Goal: Task Accomplishment & Management: Complete application form

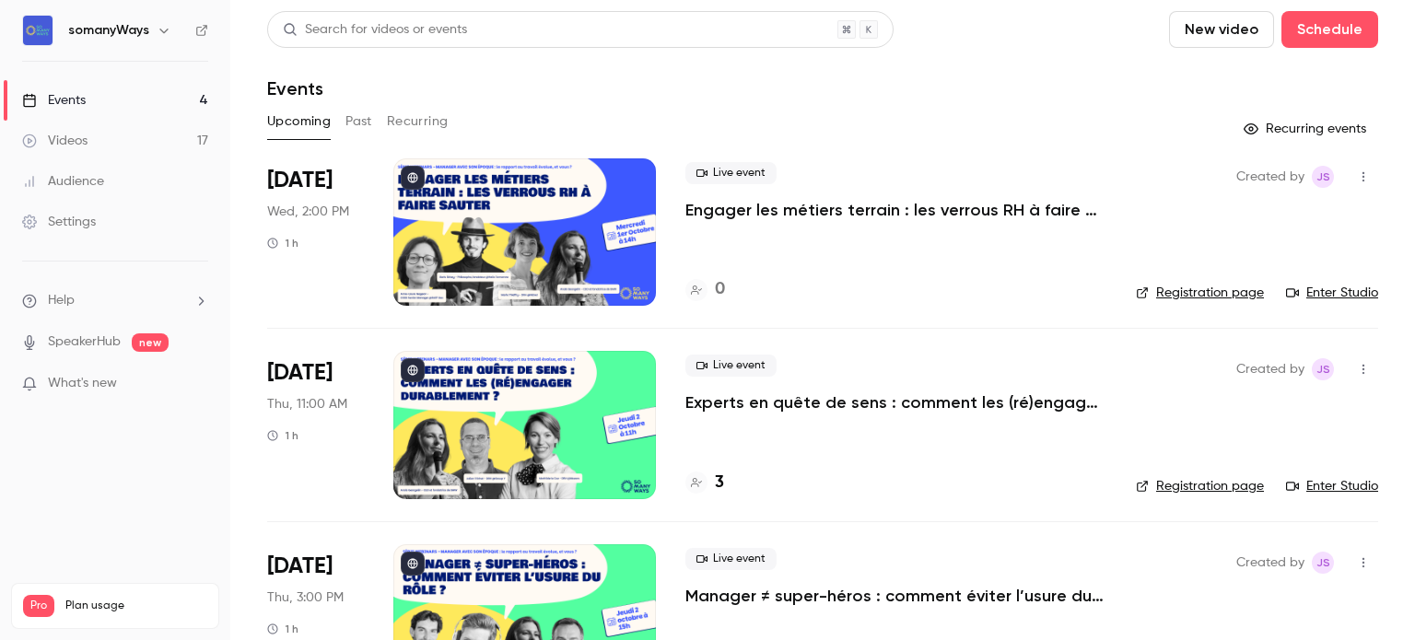
click at [1173, 14] on button "New video" at bounding box center [1221, 29] width 105 height 37
click at [1209, 124] on div "Upload" at bounding box center [1276, 128] width 140 height 18
click at [1205, 35] on button "New video" at bounding box center [1221, 29] width 105 height 37
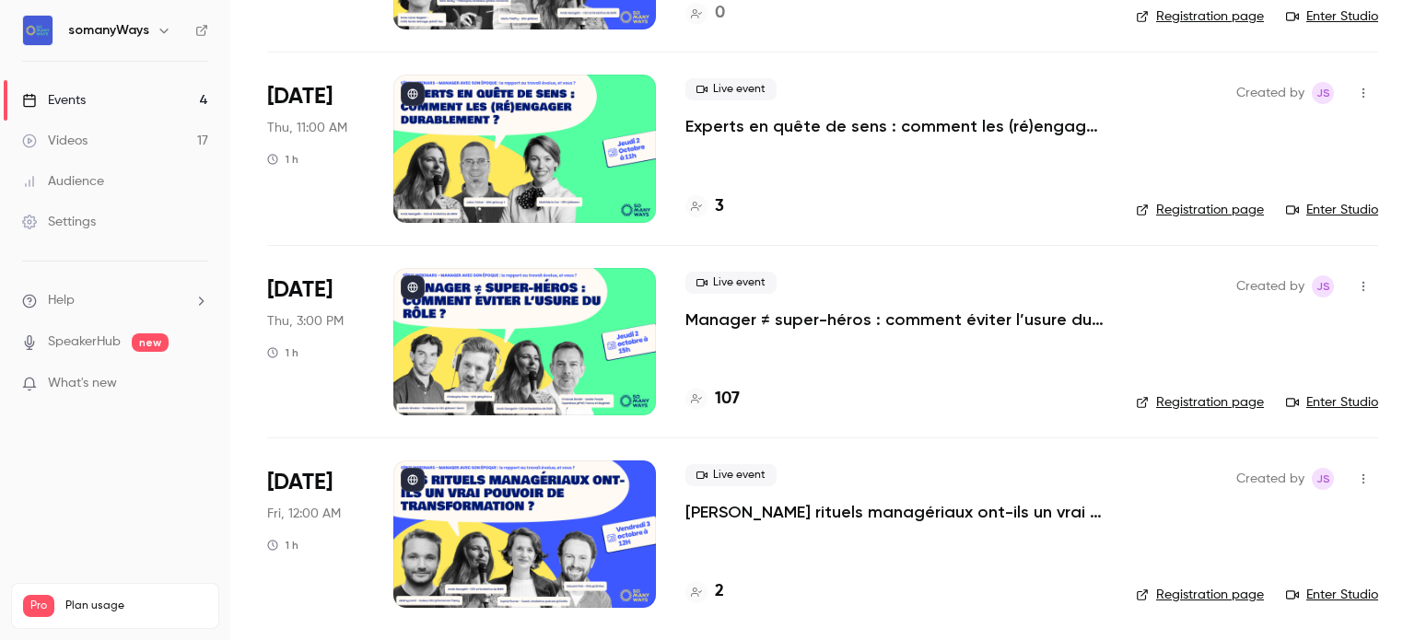
click at [720, 592] on h4 "2" at bounding box center [719, 591] width 9 height 25
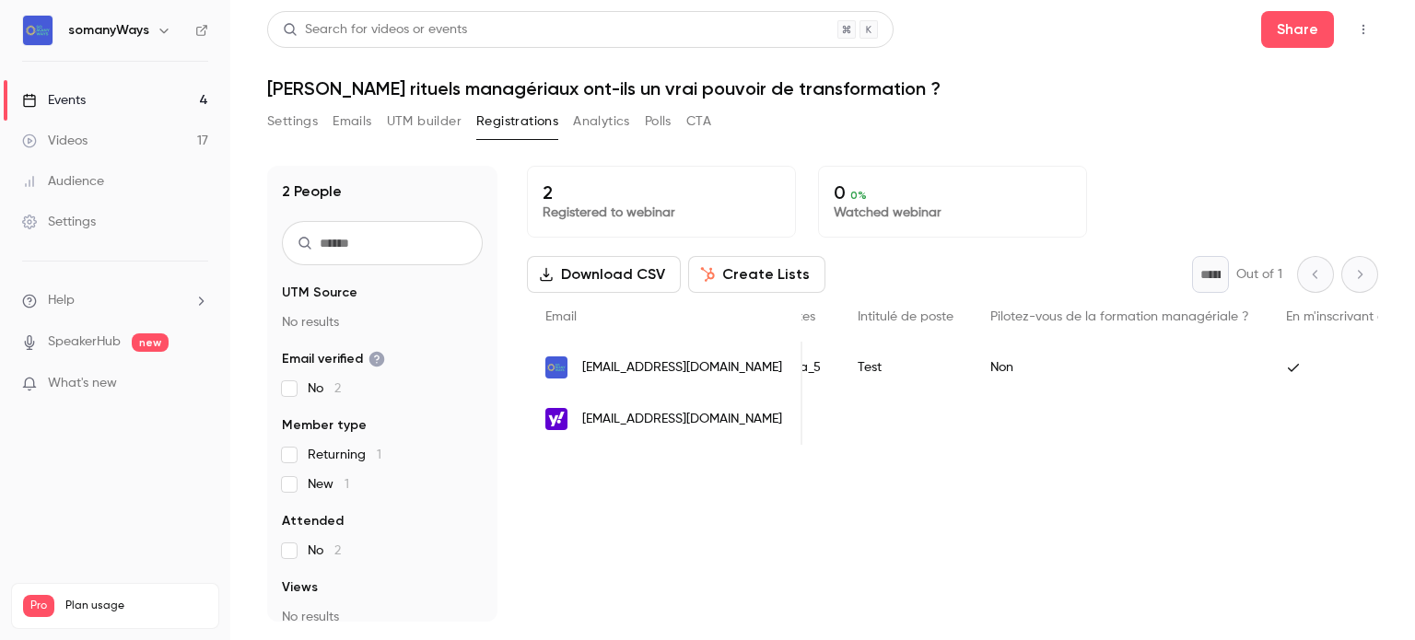
scroll to position [0, 1327]
drag, startPoint x: 578, startPoint y: 418, endPoint x: 725, endPoint y: 420, distance: 147.4
click at [725, 420] on div "[EMAIL_ADDRESS][DOMAIN_NAME]" at bounding box center [664, 419] width 275 height 52
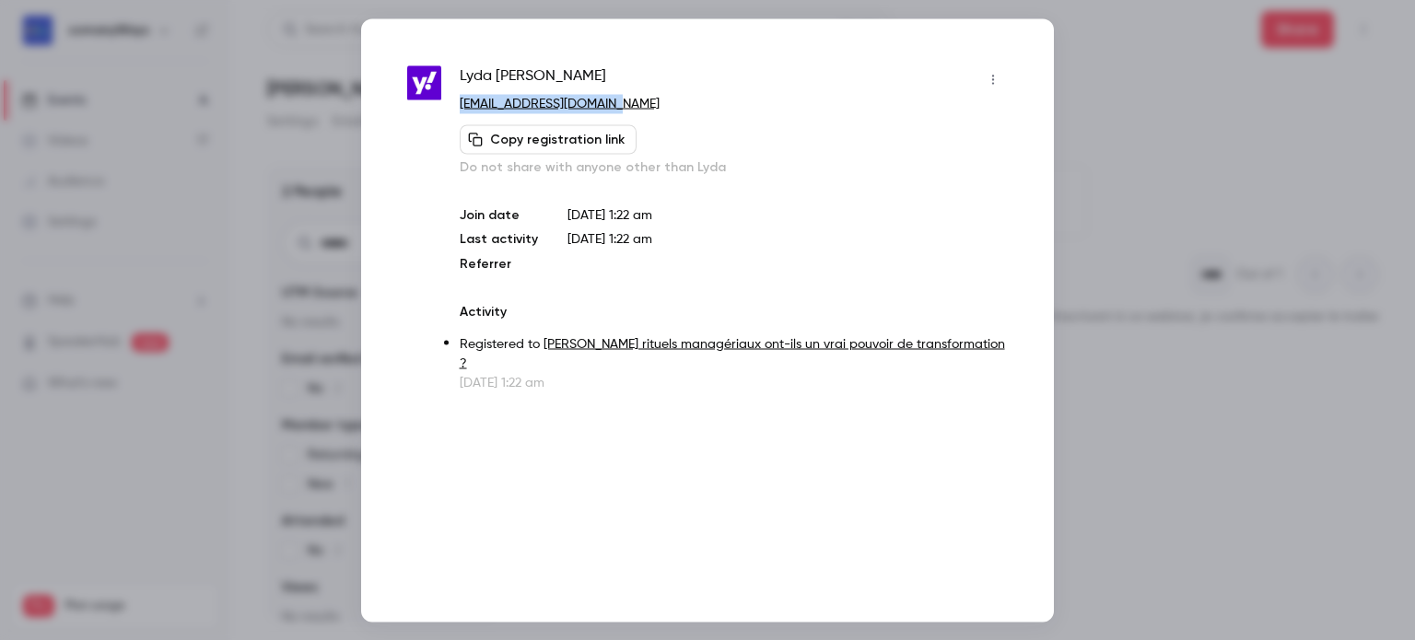
drag, startPoint x: 455, startPoint y: 105, endPoint x: 616, endPoint y: 104, distance: 161.2
click at [616, 104] on div "[PERSON_NAME] [EMAIL_ADDRESS][DOMAIN_NAME] Copy registration link Do not share …" at bounding box center [707, 227] width 601 height 327
copy link "[EMAIL_ADDRESS][DOMAIN_NAME]"
click at [473, 75] on span "[PERSON_NAME]" at bounding box center [533, 78] width 146 height 29
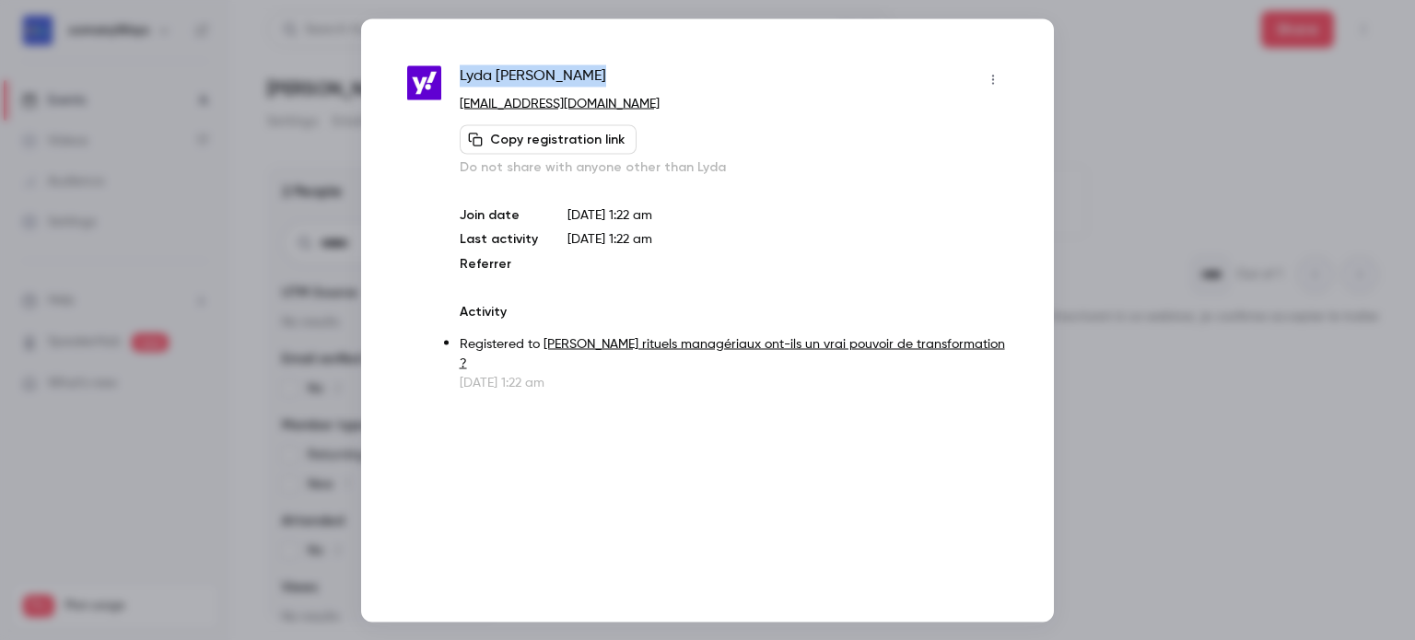
click at [473, 75] on span "[PERSON_NAME]" at bounding box center [533, 78] width 146 height 29
copy div "[PERSON_NAME]"
click at [1061, 73] on div at bounding box center [707, 320] width 1415 height 640
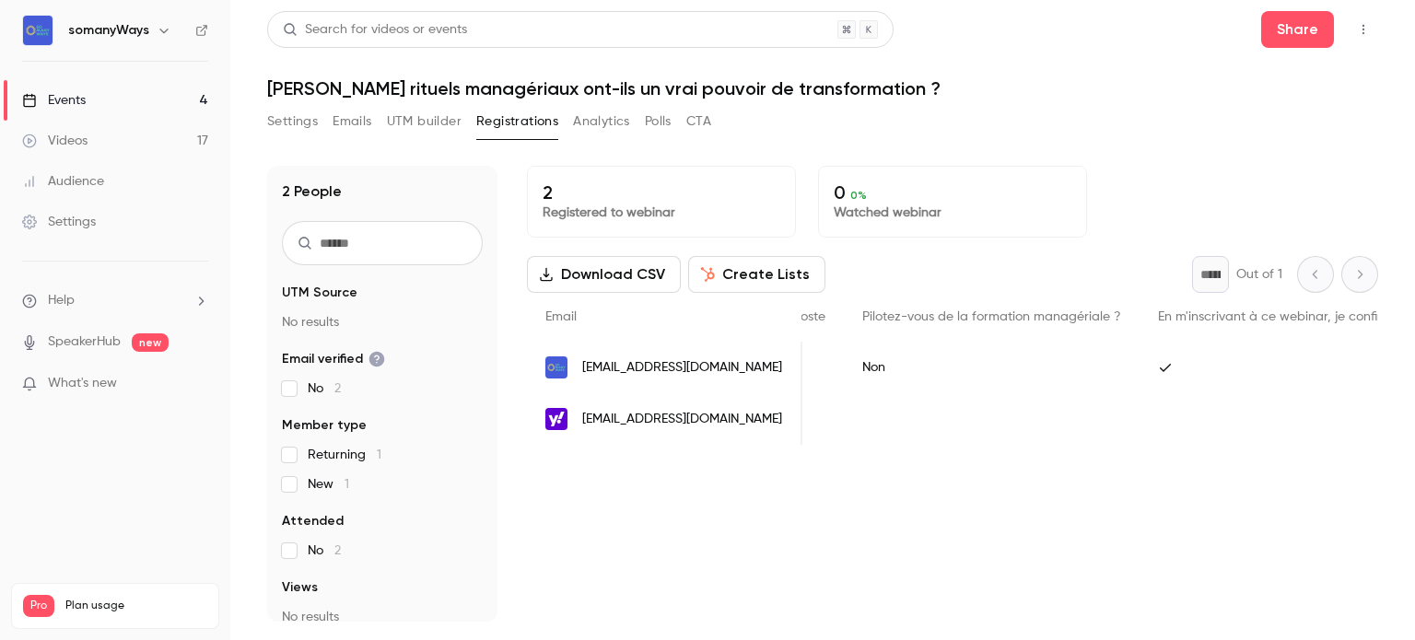
scroll to position [0, 1172]
click at [140, 225] on link "Settings" at bounding box center [115, 222] width 230 height 41
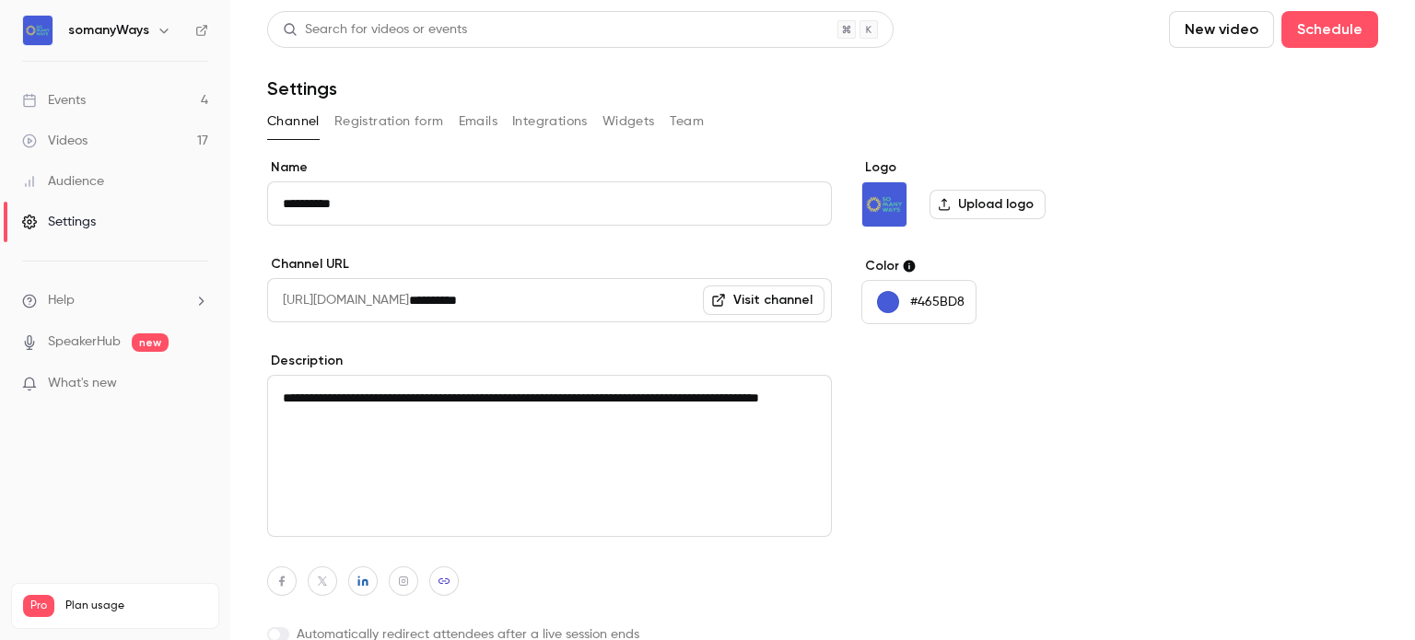
click at [453, 123] on div "Channel Registration form Emails Integrations Widgets Team" at bounding box center [822, 121] width 1111 height 29
click at [398, 107] on button "Registration form" at bounding box center [389, 121] width 110 height 29
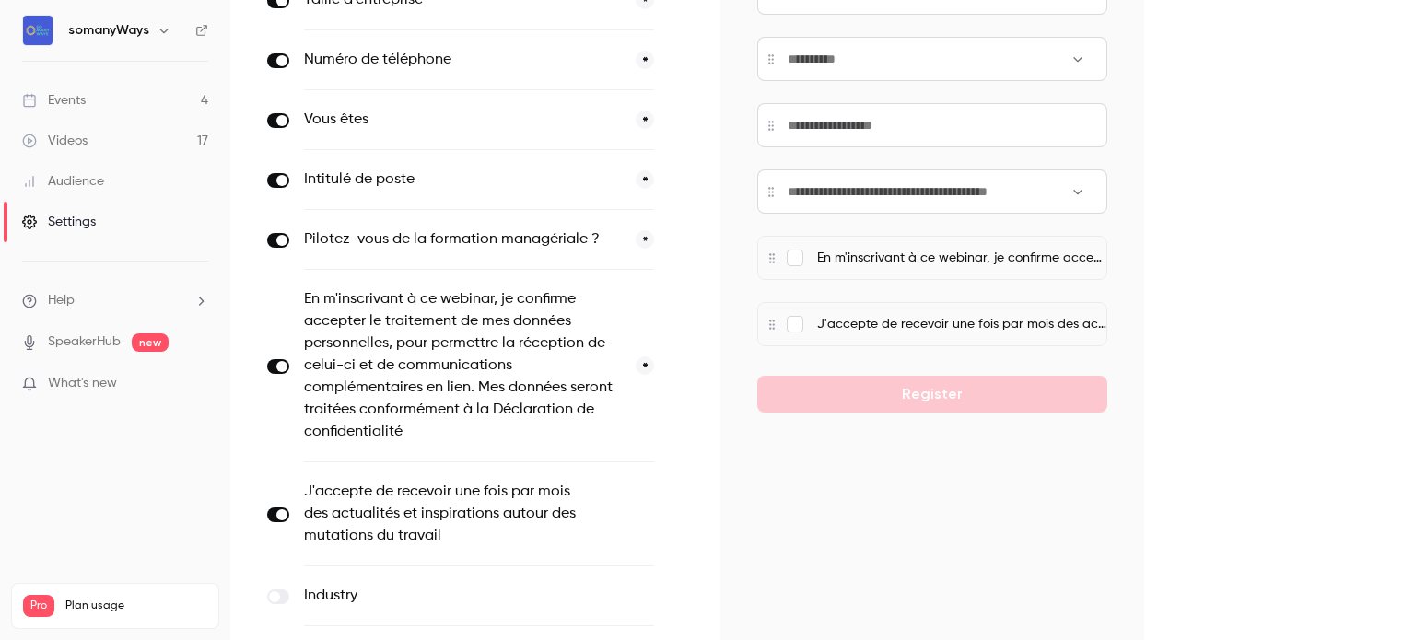
scroll to position [520, 0]
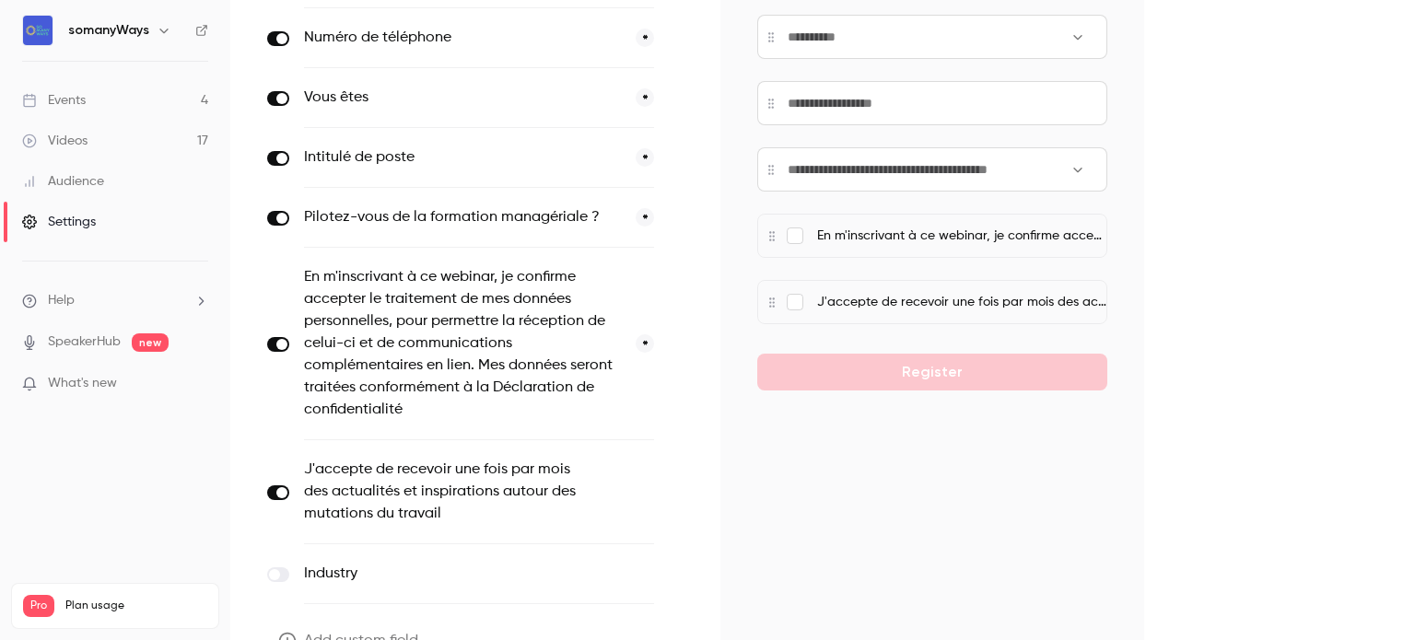
click at [539, 232] on div "Pilotez-vous de la formation managériale ? *" at bounding box center [479, 218] width 350 height 60
click at [674, 218] on icon "button" at bounding box center [679, 218] width 11 height 11
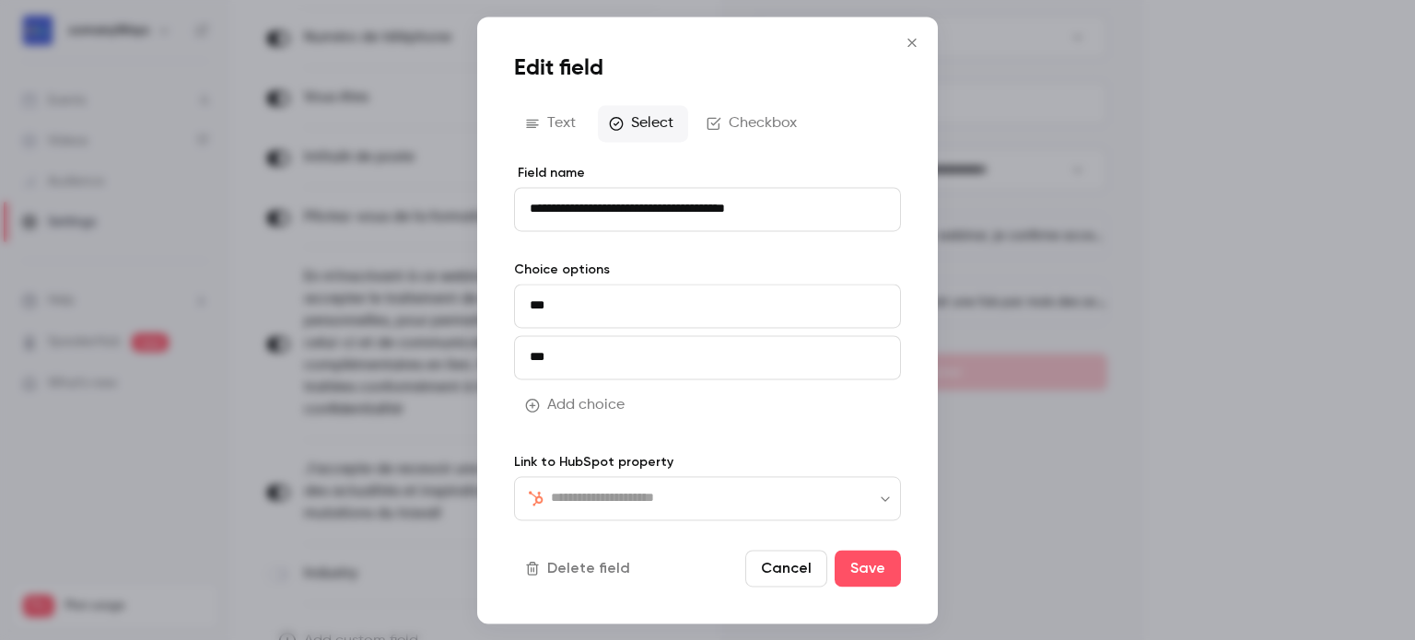
click at [655, 500] on input "text" at bounding box center [718, 498] width 335 height 22
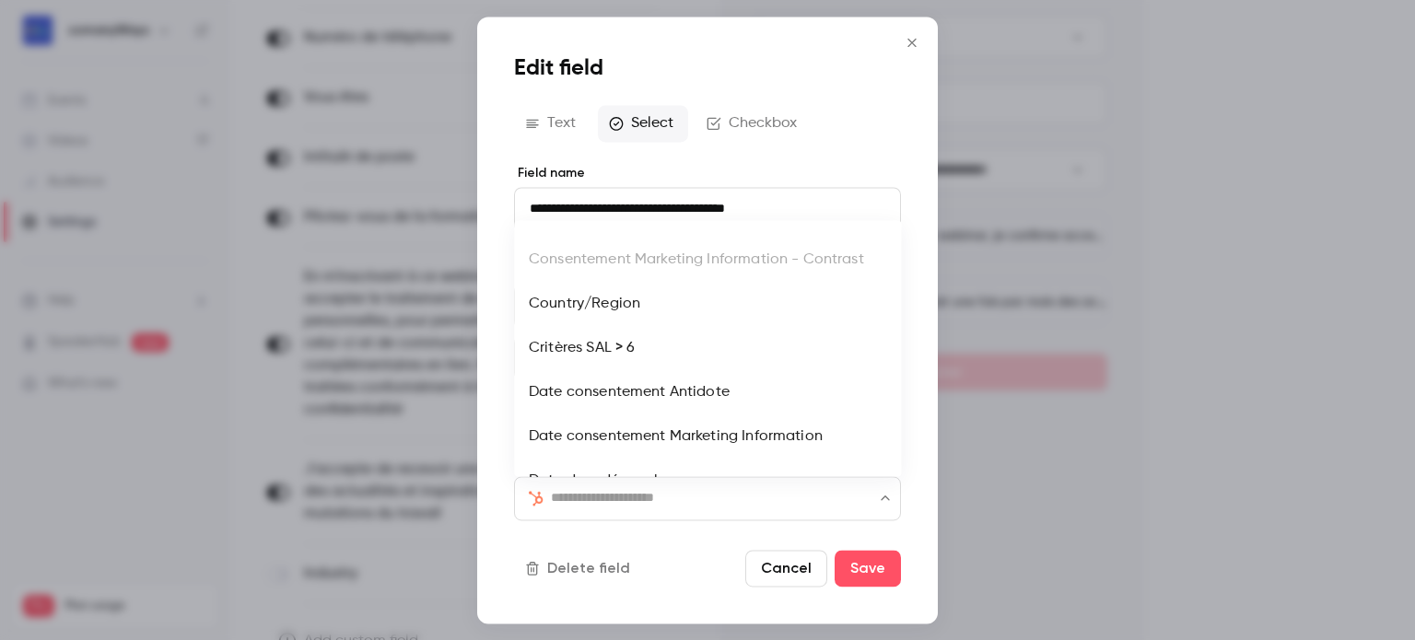
scroll to position [497, 0]
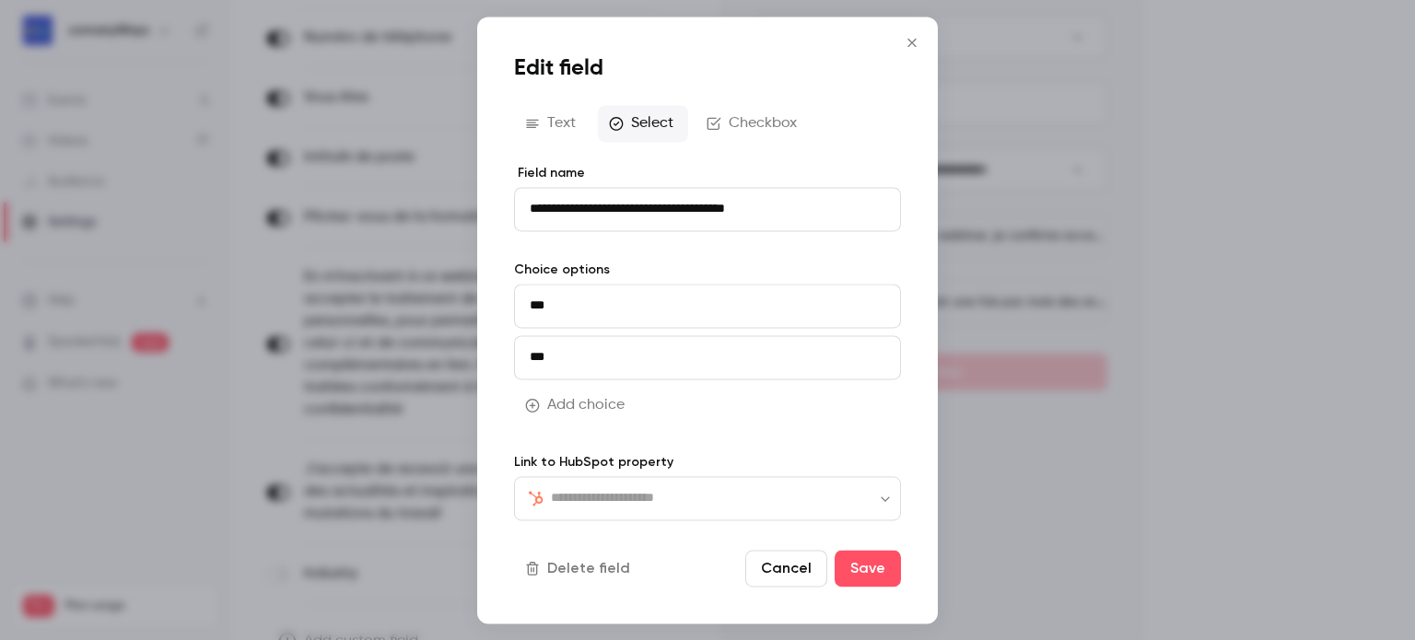
click at [712, 189] on input "**********" at bounding box center [707, 209] width 387 height 44
click at [626, 468] on label "Link to HubSpot property" at bounding box center [707, 462] width 387 height 18
click at [630, 482] on div "​ ​" at bounding box center [707, 498] width 387 height 44
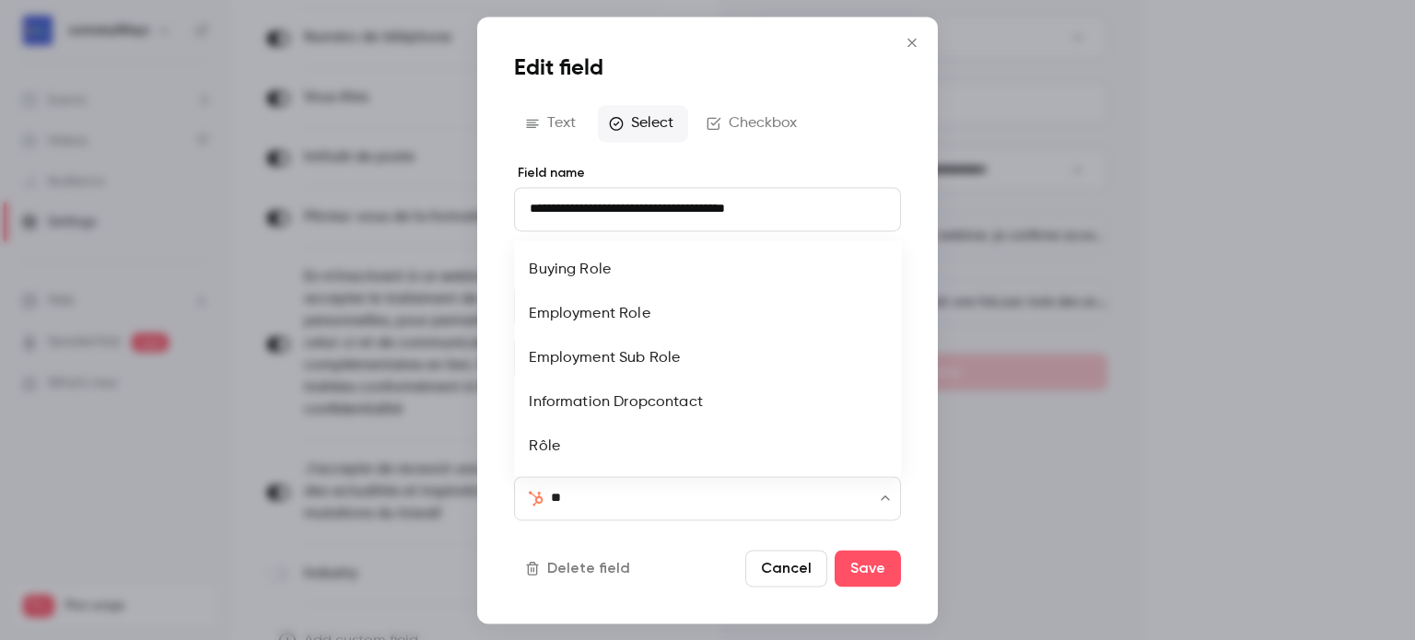
type input "***"
click at [590, 445] on li "Rôle" at bounding box center [707, 447] width 387 height 44
type input "**********"
type input "*******"
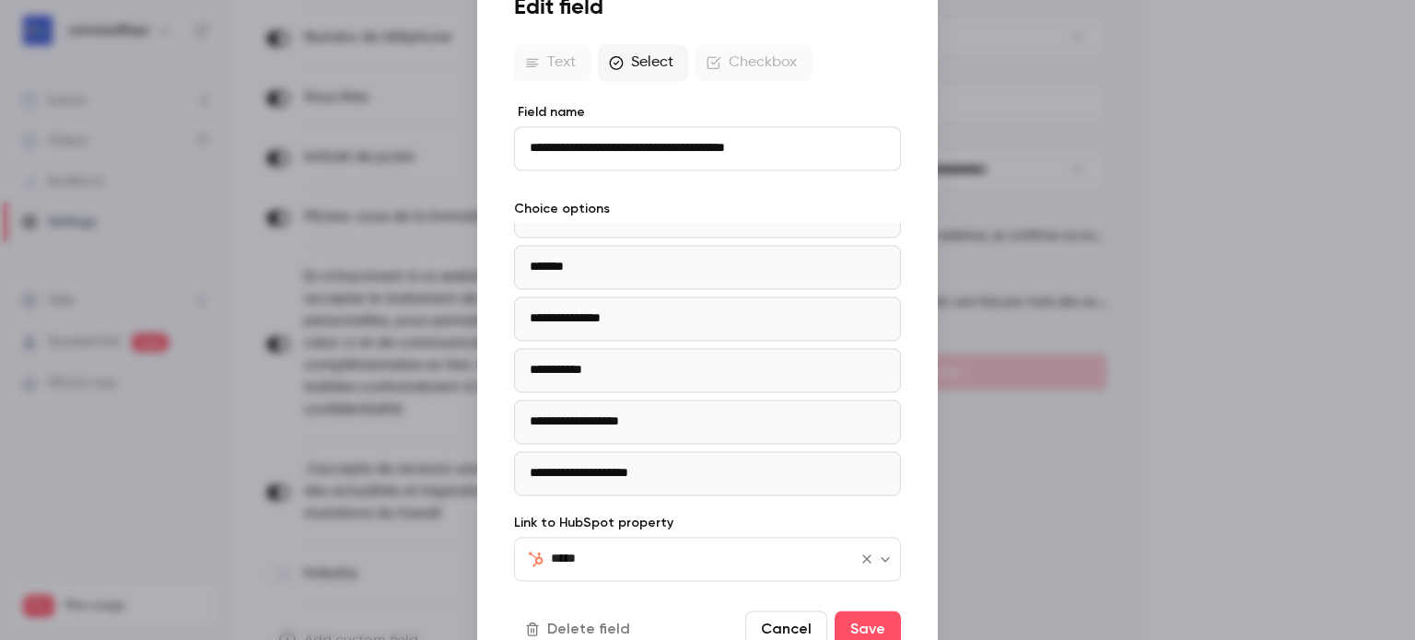
scroll to position [0, 0]
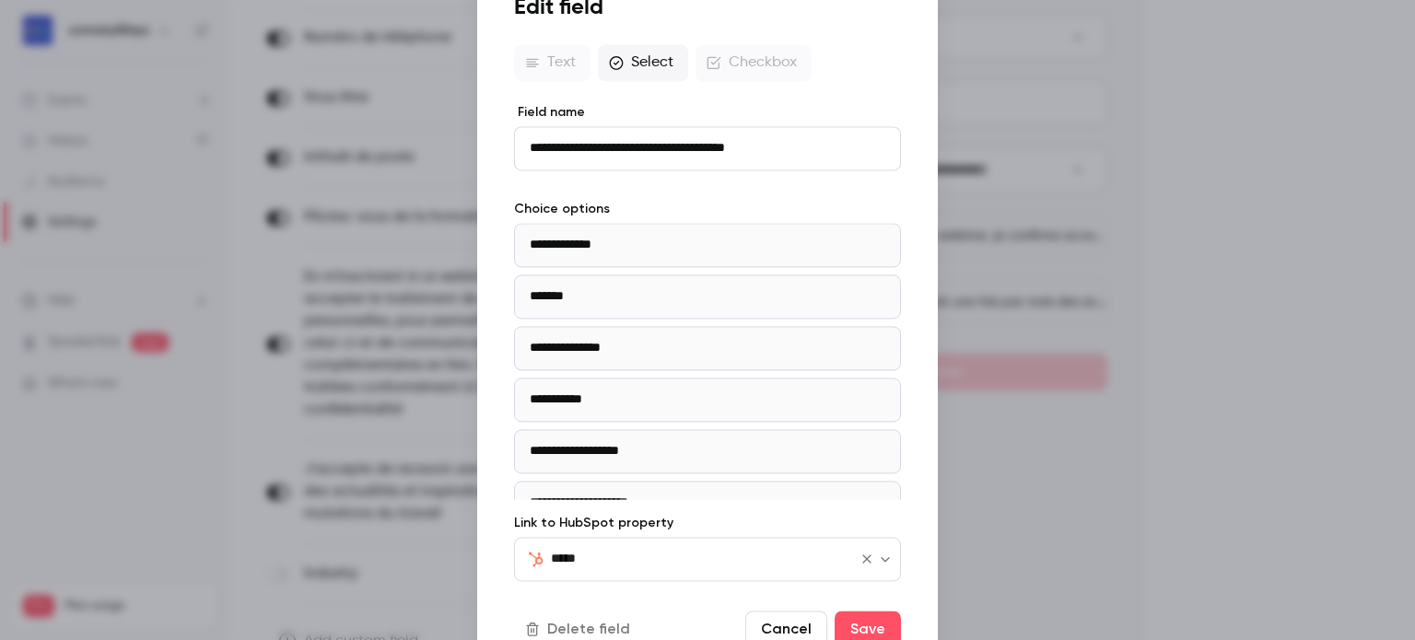
type input "****"
click at [665, 200] on label "Choice options" at bounding box center [707, 209] width 387 height 18
click at [798, 620] on button "Cancel" at bounding box center [786, 629] width 82 height 37
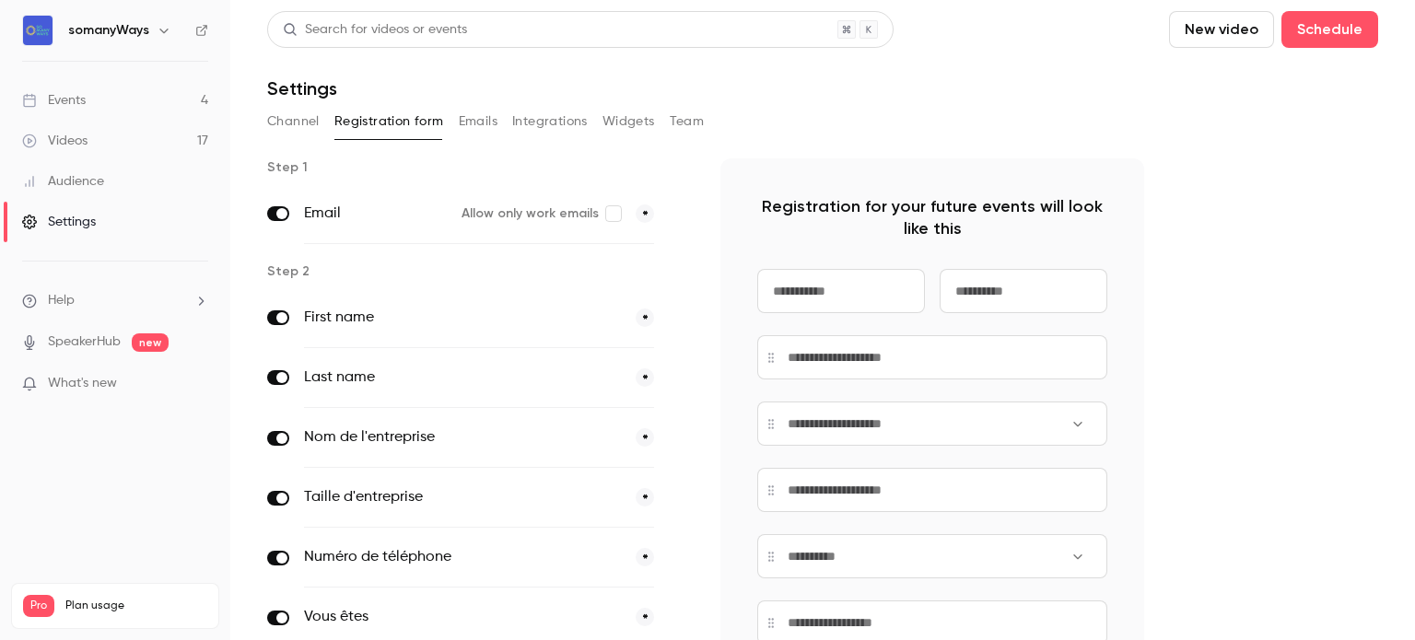
click at [136, 98] on link "Events 4" at bounding box center [115, 100] width 230 height 41
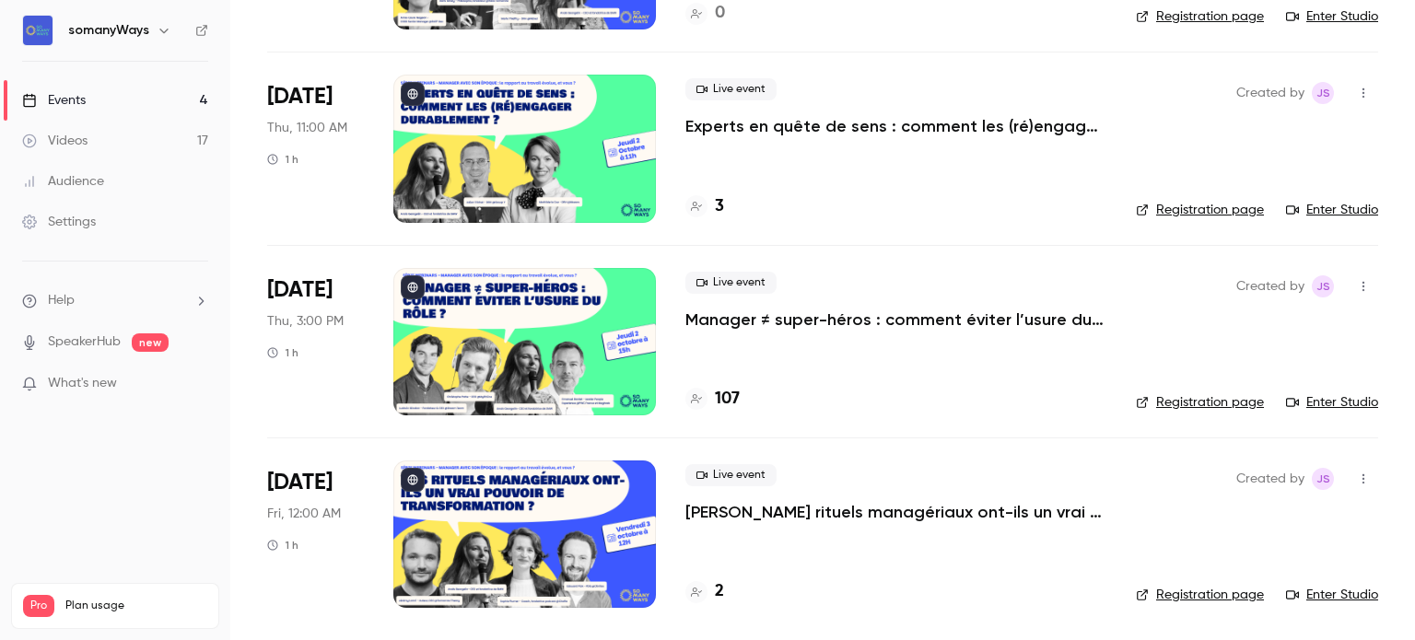
scroll to position [276, 0]
click at [724, 398] on h4 "107" at bounding box center [727, 399] width 25 height 25
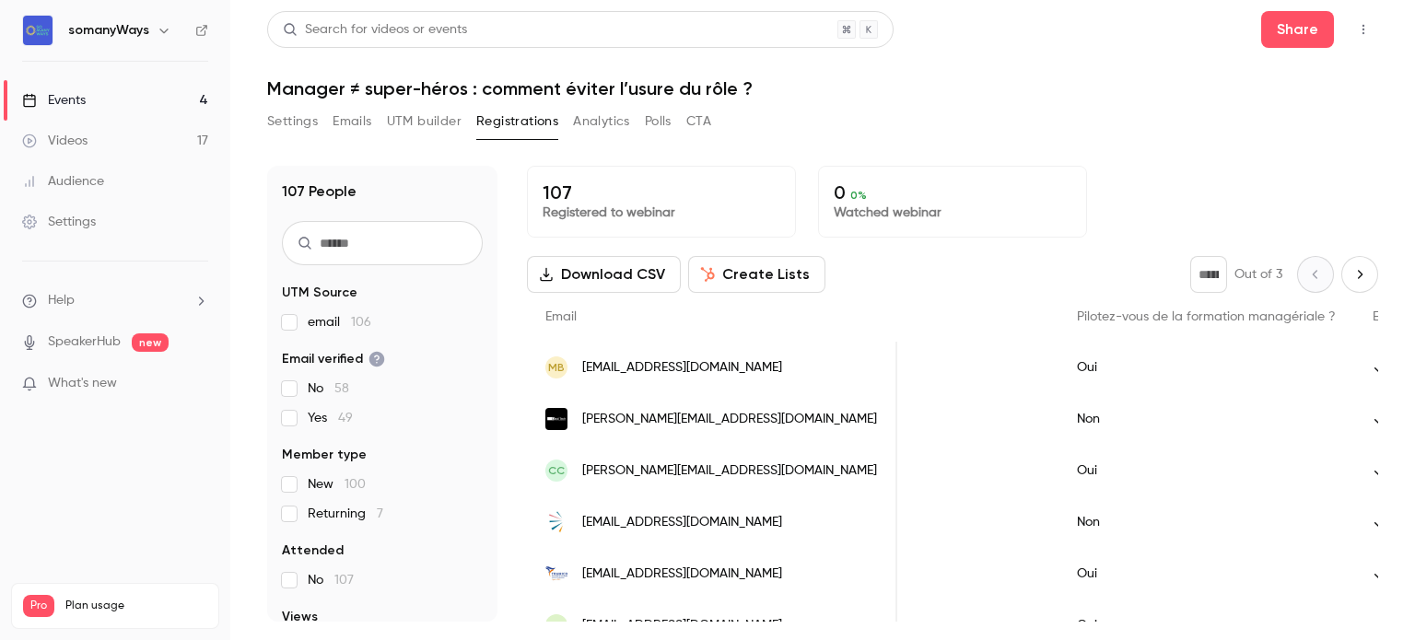
click at [304, 117] on button "Settings" at bounding box center [292, 121] width 51 height 29
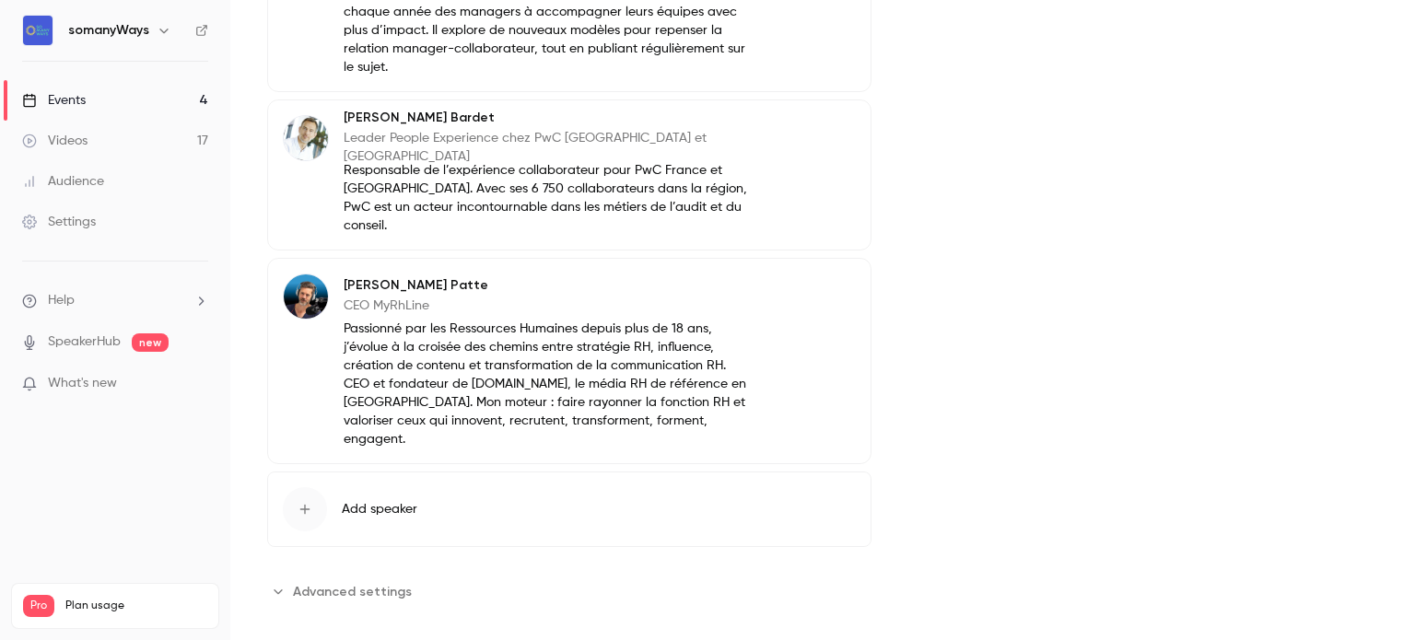
scroll to position [1060, 0]
click at [311, 583] on span "Advanced settings" at bounding box center [352, 592] width 119 height 19
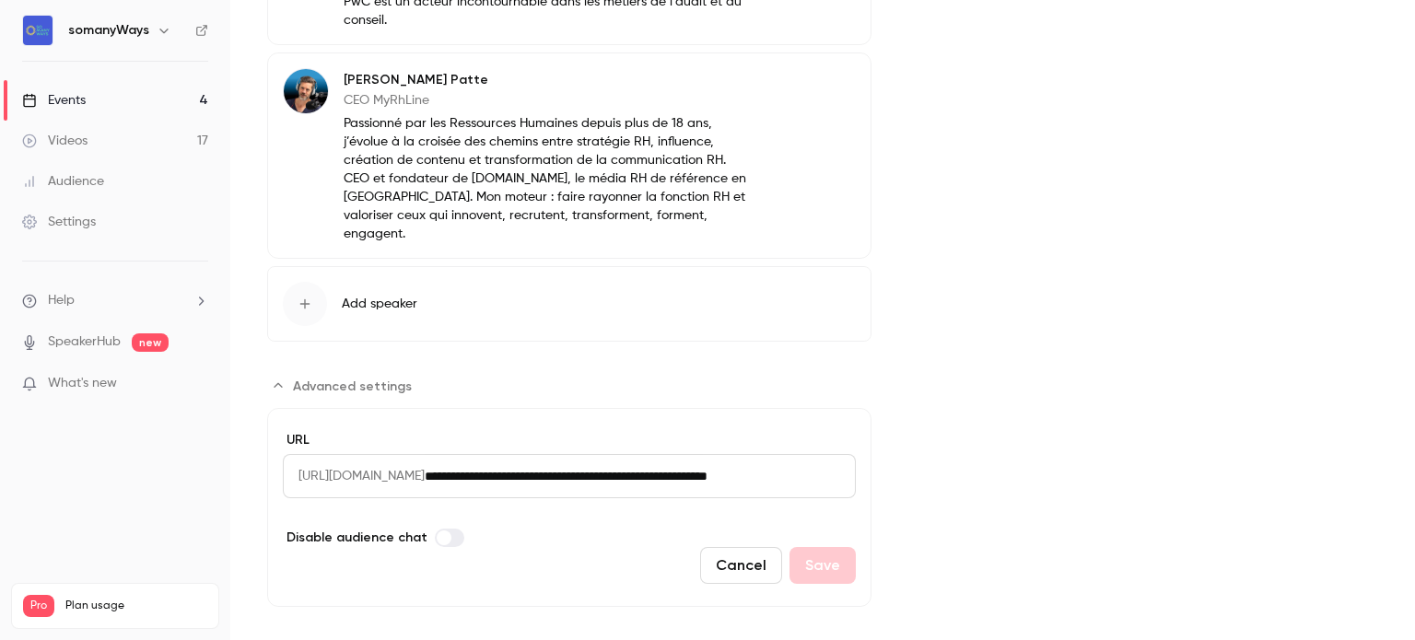
scroll to position [1267, 0]
click at [55, 225] on div "Settings" at bounding box center [59, 222] width 74 height 18
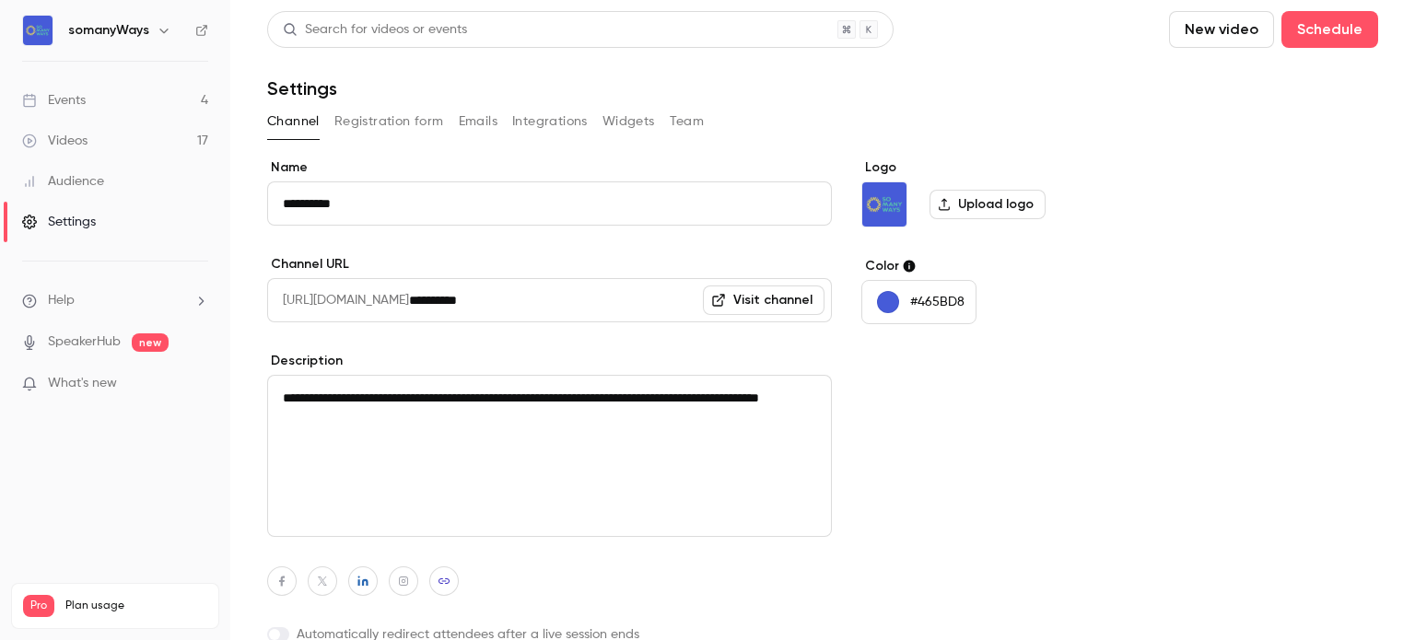
click at [413, 125] on button "Registration form" at bounding box center [389, 121] width 110 height 29
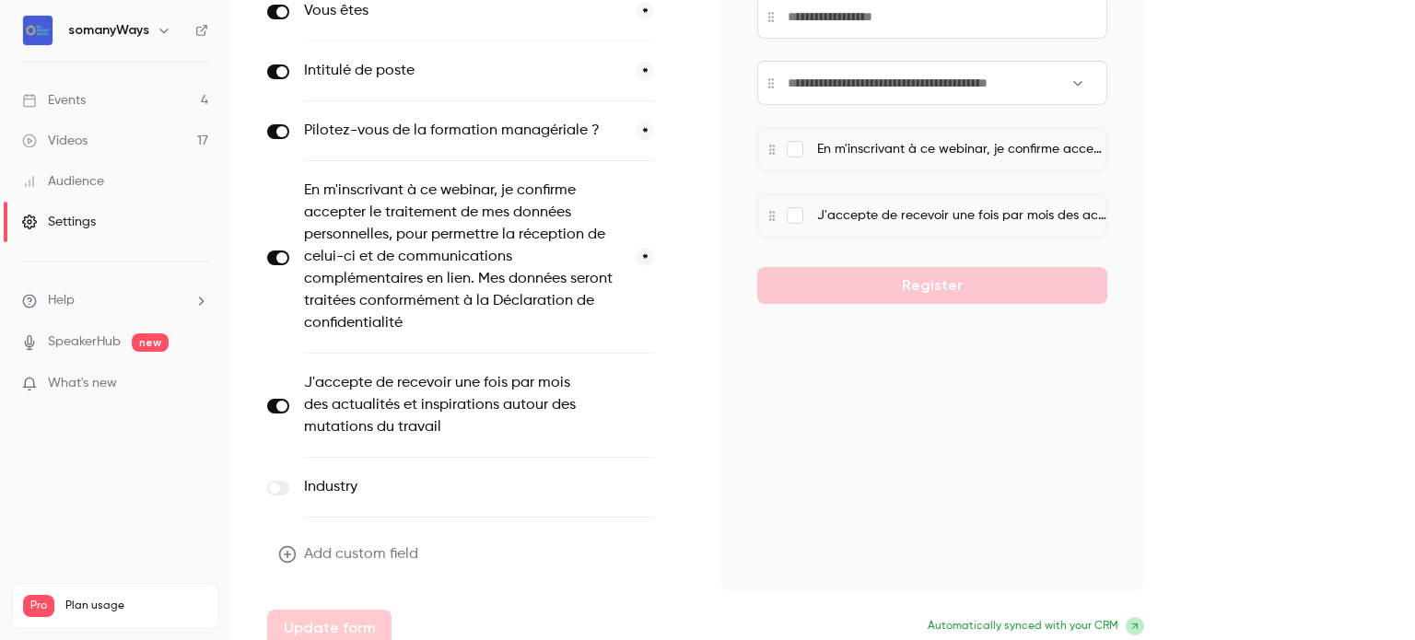
scroll to position [448, 0]
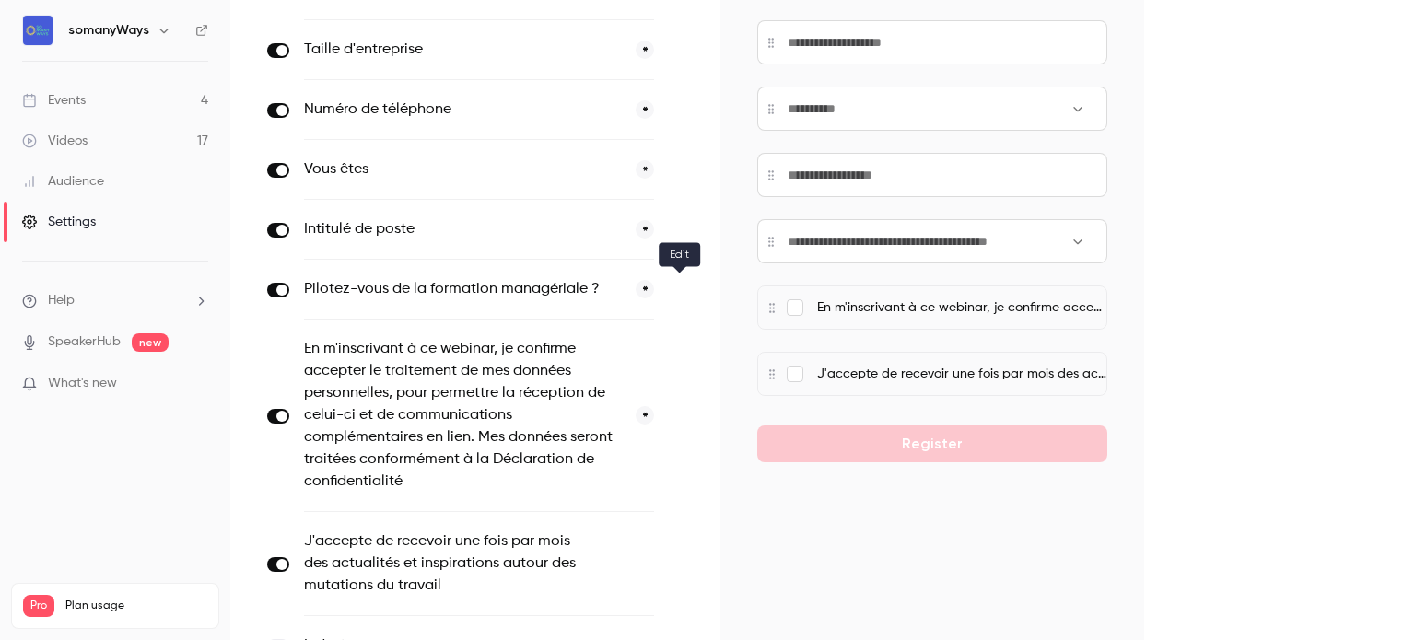
click at [679, 289] on icon "button" at bounding box center [679, 290] width 11 height 11
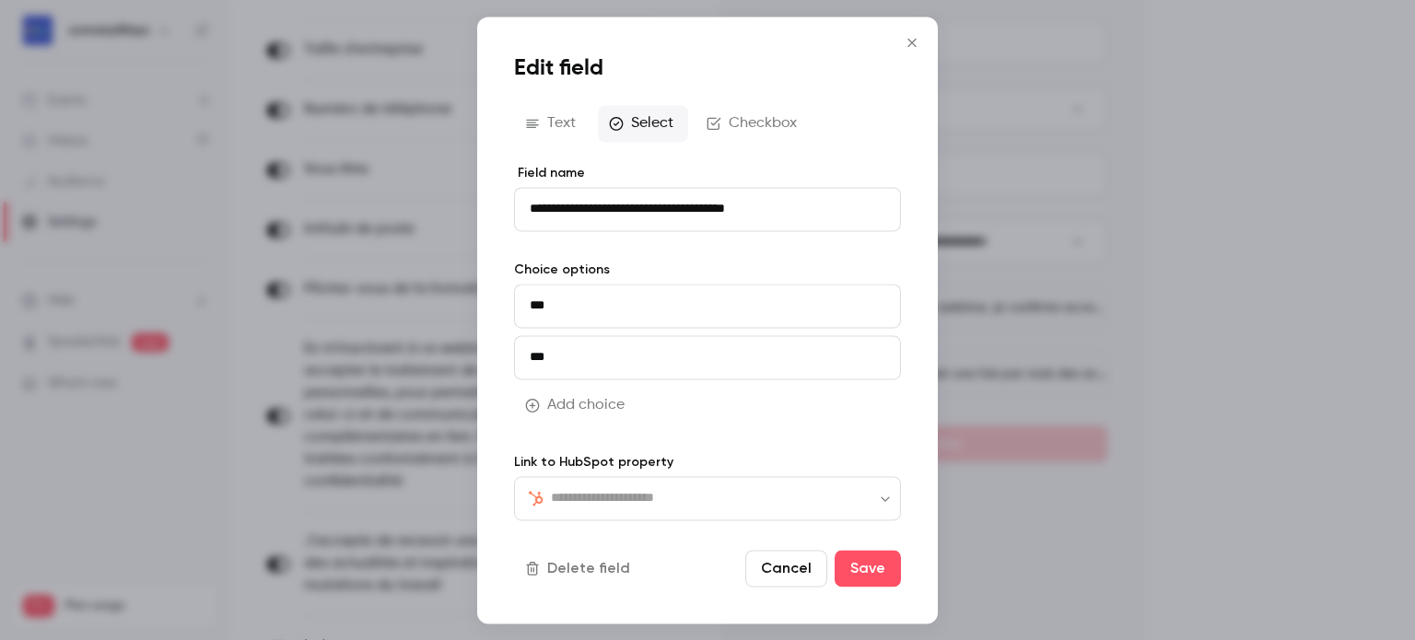
click at [595, 505] on input "text" at bounding box center [718, 498] width 335 height 22
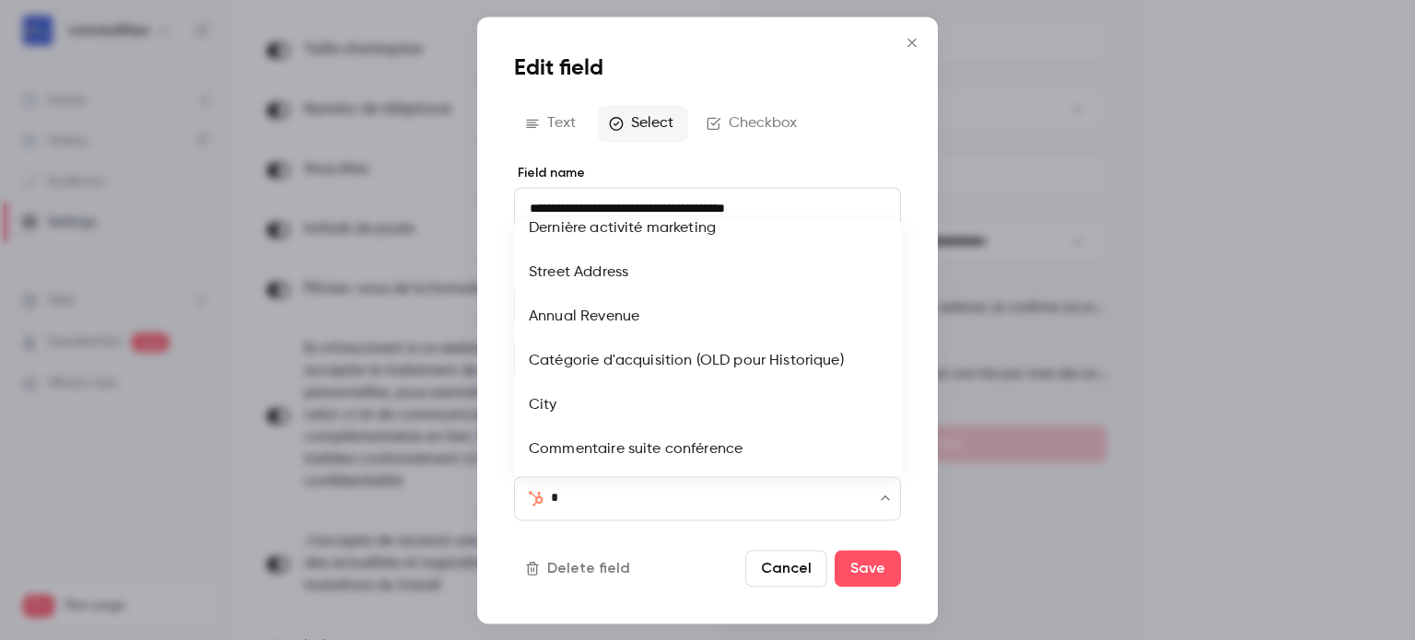
scroll to position [0, 0]
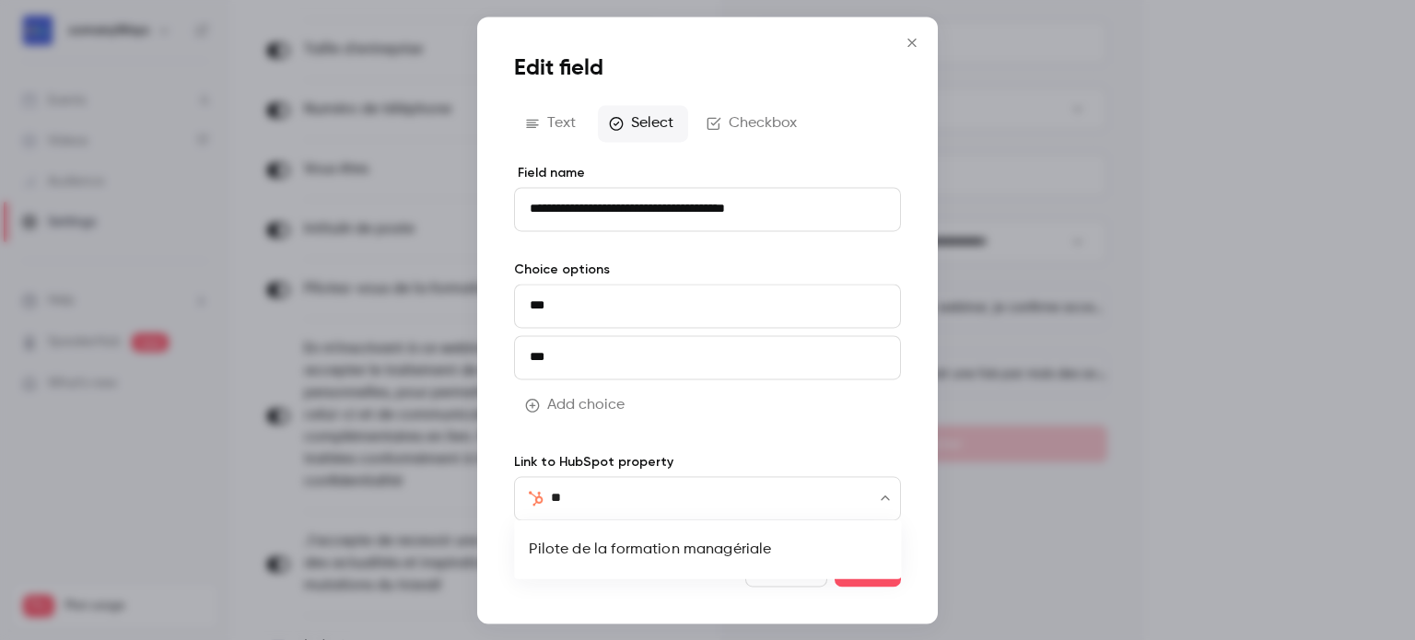
type input "***"
click at [597, 545] on li "Pilote de la formation managériale" at bounding box center [707, 550] width 387 height 44
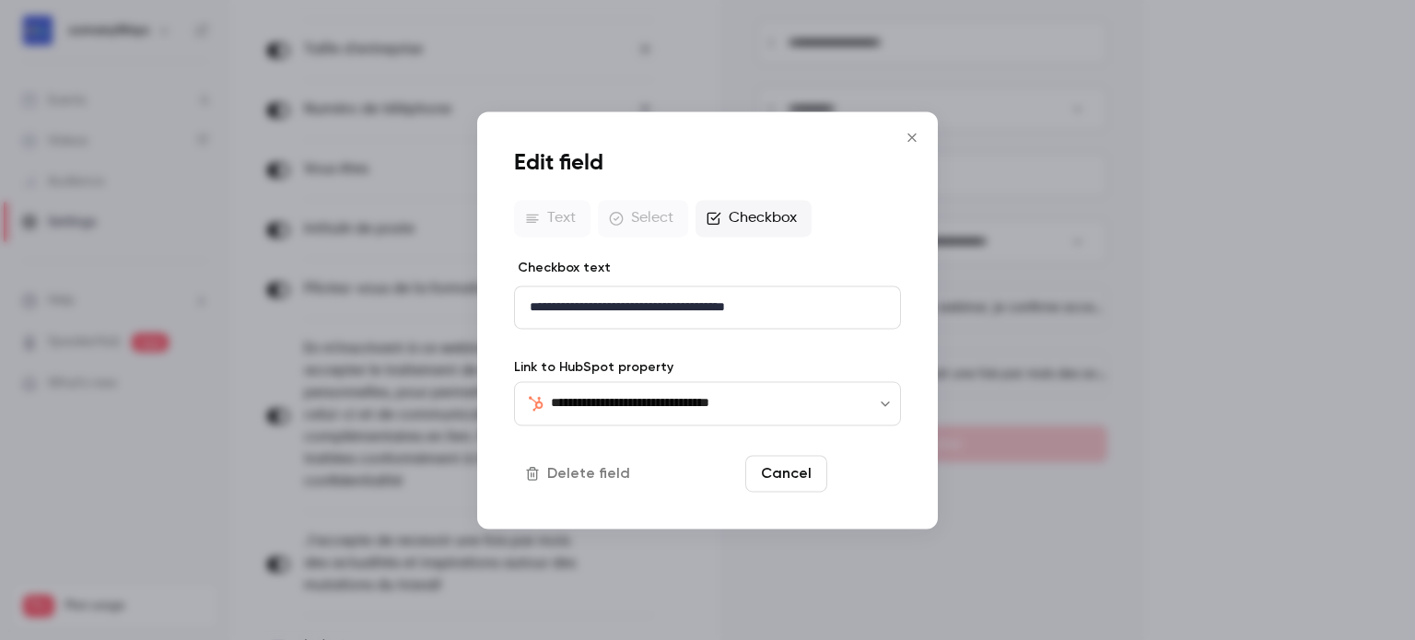
click at [859, 480] on button "Save" at bounding box center [868, 473] width 66 height 37
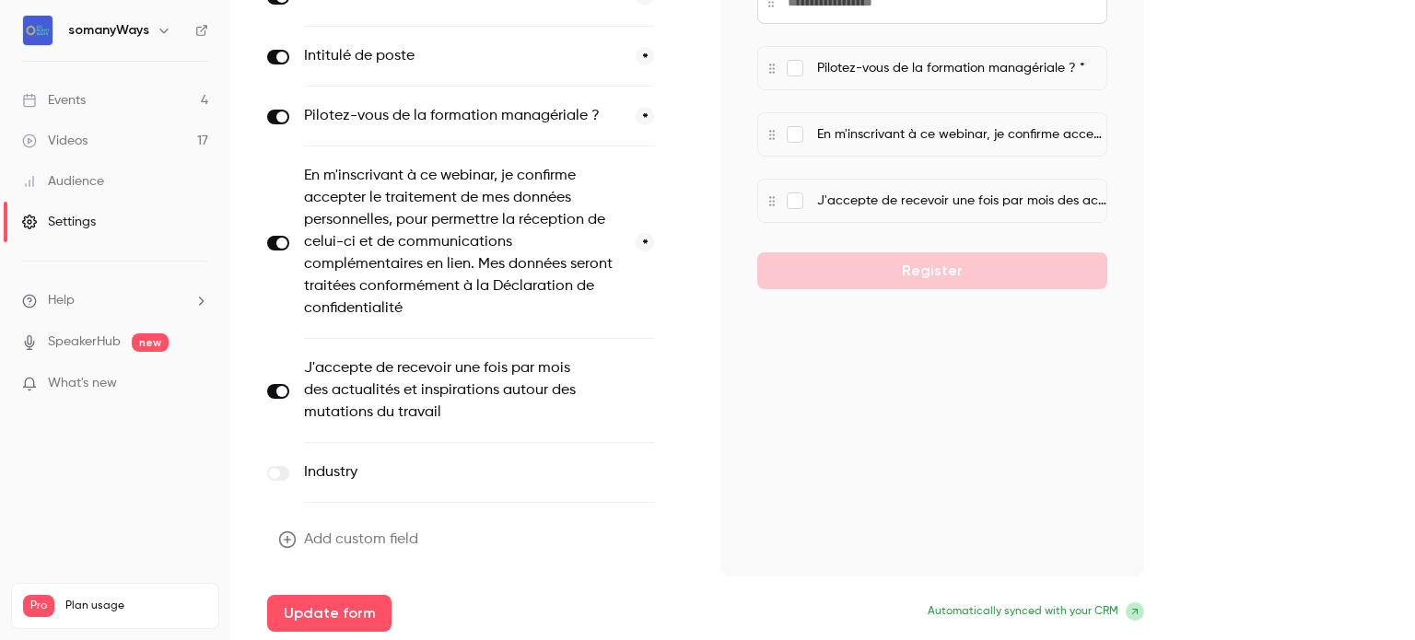
scroll to position [620, 0]
click at [319, 610] on button "Update form" at bounding box center [329, 614] width 124 height 37
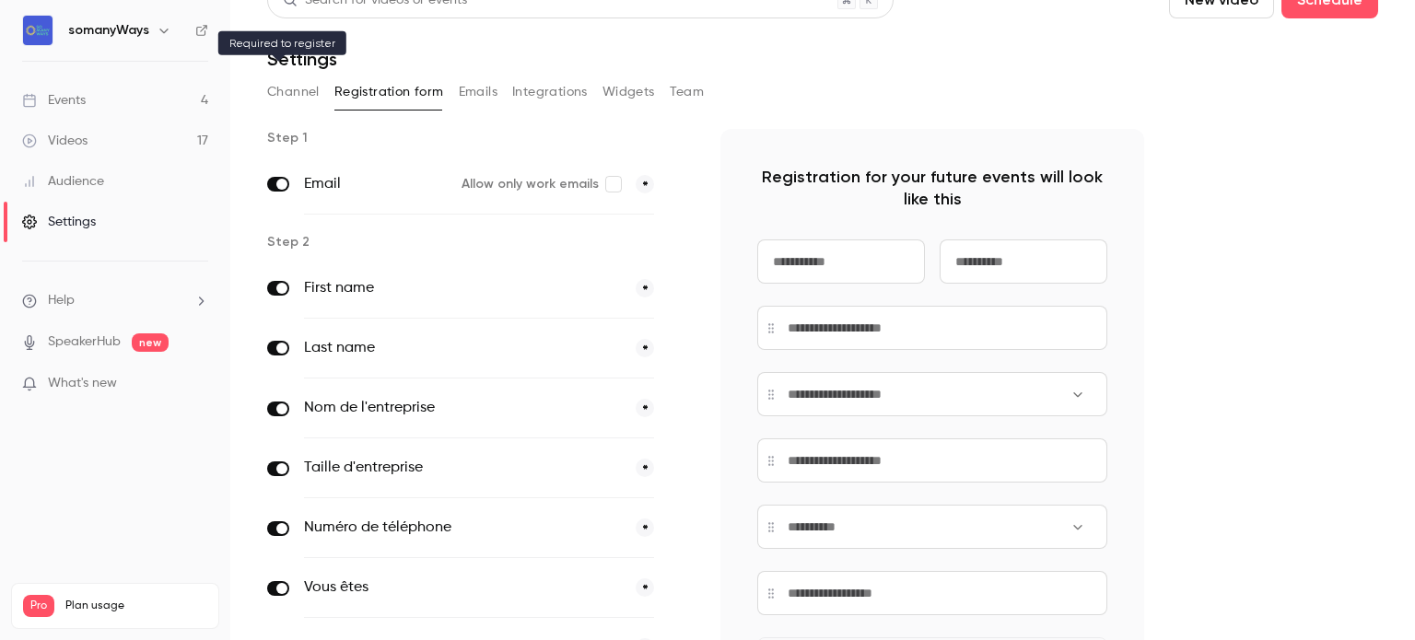
scroll to position [400, 0]
